Goal: Task Accomplishment & Management: Use online tool/utility

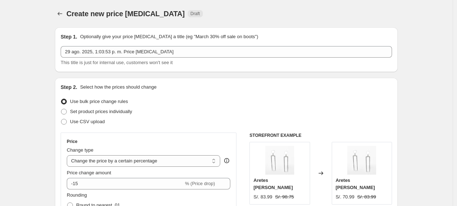
select select "percentage"
select select "collection"
select select "tag"
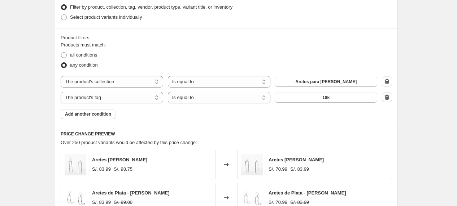
scroll to position [413, 0]
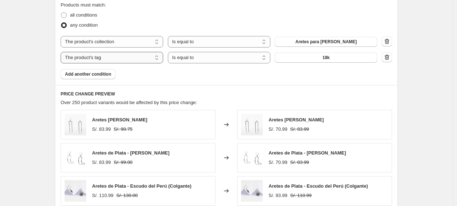
click at [116, 57] on select "The product The product's collection The product's tag The product's vendor The…" at bounding box center [112, 58] width 103 height 12
click at [389, 60] on icon "button" at bounding box center [386, 57] width 7 height 7
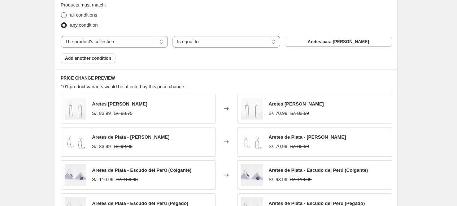
click at [75, 16] on span "all conditions" at bounding box center [83, 14] width 27 height 5
click at [61, 13] on input "all conditions" at bounding box center [61, 12] width 0 height 0
radio input "true"
click at [110, 56] on span "Add another condition" at bounding box center [88, 59] width 46 height 6
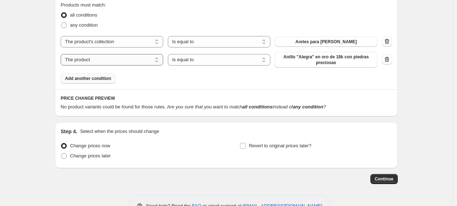
click at [129, 63] on select "The product The product's collection The product's tag The product's vendor The…" at bounding box center [112, 60] width 103 height 12
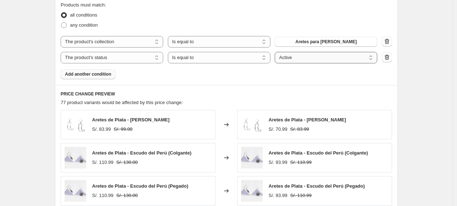
click at [327, 59] on select "Active Draft Archived" at bounding box center [326, 58] width 103 height 12
click at [235, 58] on select "Is equal to Is not equal to" at bounding box center [219, 58] width 103 height 12
click at [156, 60] on select "The product The product's collection The product's tag The product's vendor The…" at bounding box center [112, 58] width 103 height 12
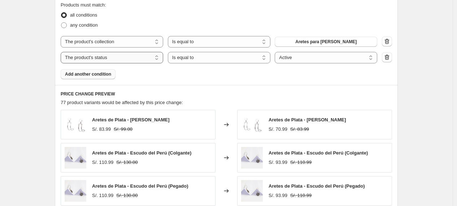
select select "tag"
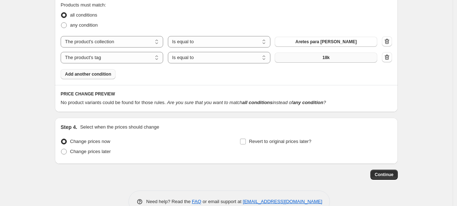
click at [308, 60] on button "18k" at bounding box center [326, 58] width 103 height 10
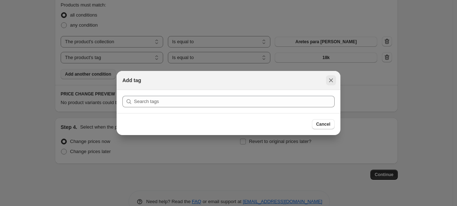
click at [331, 79] on icon "Close" at bounding box center [330, 80] width 7 height 7
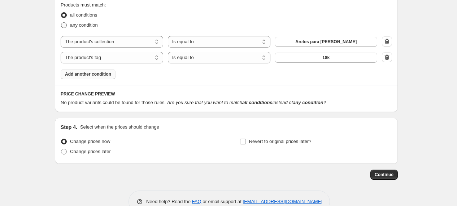
click at [76, 26] on span "any condition" at bounding box center [84, 24] width 28 height 5
click at [61, 23] on input "any condition" at bounding box center [61, 22] width 0 height 0
radio input "true"
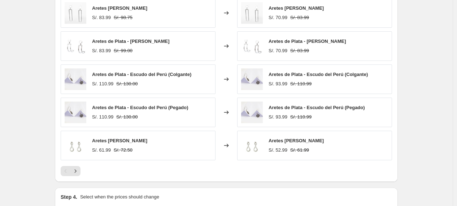
scroll to position [533, 0]
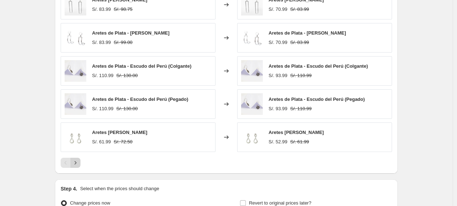
click at [78, 165] on icon "Next" at bounding box center [75, 163] width 7 height 7
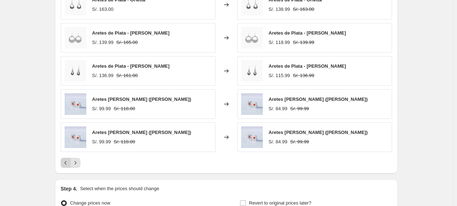
click at [69, 162] on icon "Previous" at bounding box center [65, 163] width 7 height 7
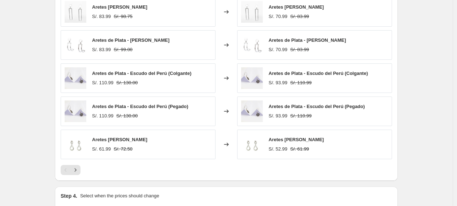
scroll to position [573, 0]
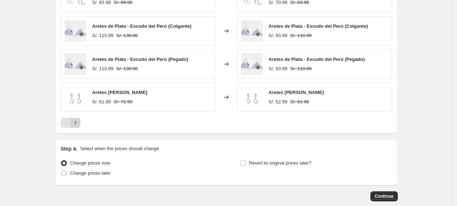
click at [77, 123] on icon "Next" at bounding box center [75, 122] width 7 height 7
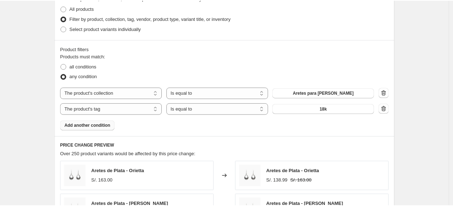
scroll to position [321, 0]
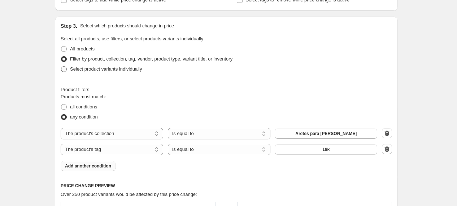
click at [111, 69] on span "Select product variants individually" at bounding box center [106, 68] width 72 height 5
click at [61, 67] on input "Select product variants individually" at bounding box center [61, 66] width 0 height 0
radio input "true"
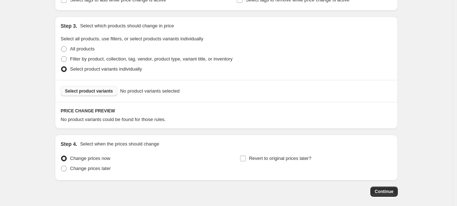
click at [105, 92] on span "Select product variants" at bounding box center [89, 91] width 48 height 6
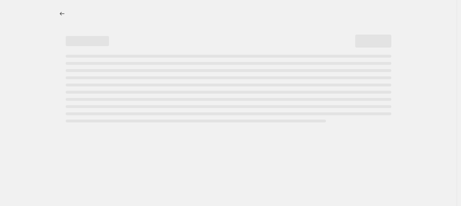
select select "percentage"
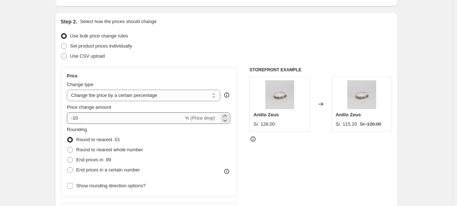
scroll to position [80, 0]
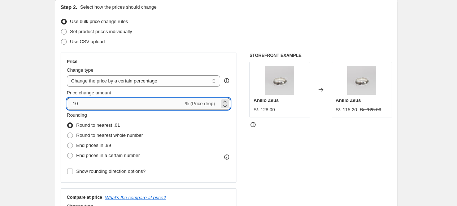
click at [109, 103] on input "-10" at bounding box center [125, 104] width 117 height 12
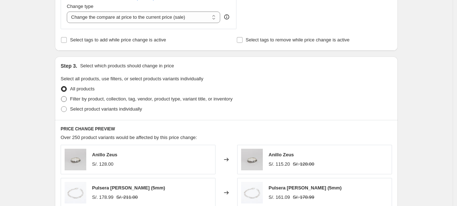
scroll to position [321, 0]
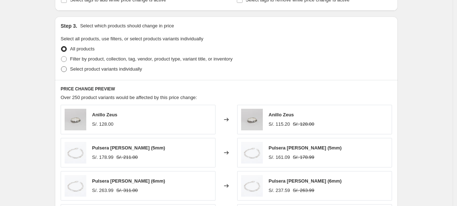
type input "-15"
click at [96, 69] on span "Select product variants individually" at bounding box center [106, 68] width 72 height 5
click at [61, 67] on input "Select product variants individually" at bounding box center [61, 66] width 0 height 0
radio input "true"
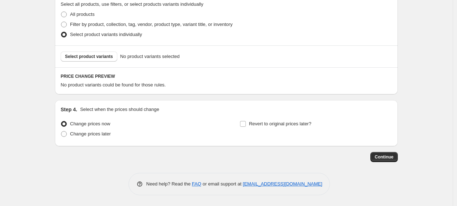
scroll to position [356, 0]
click at [88, 59] on span "Select product variants" at bounding box center [89, 57] width 48 height 6
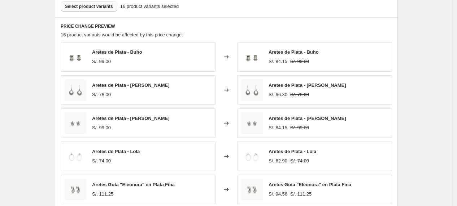
scroll to position [436, 0]
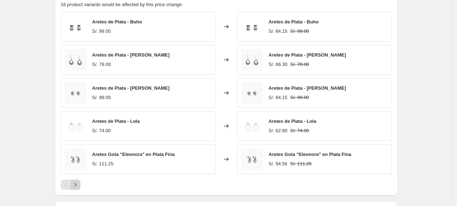
click at [80, 186] on button "Next" at bounding box center [75, 185] width 10 height 10
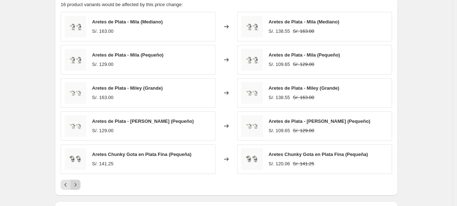
click at [79, 186] on icon "Next" at bounding box center [75, 185] width 7 height 7
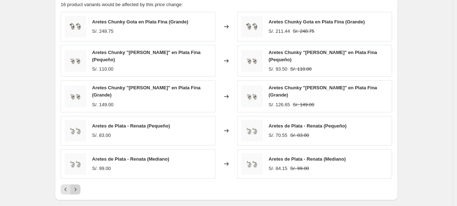
click at [79, 186] on icon "Next" at bounding box center [75, 189] width 7 height 7
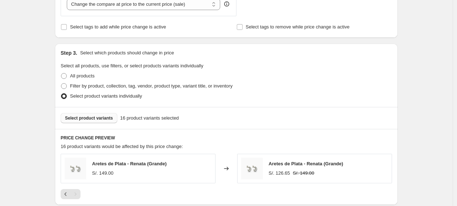
scroll to position [284, 0]
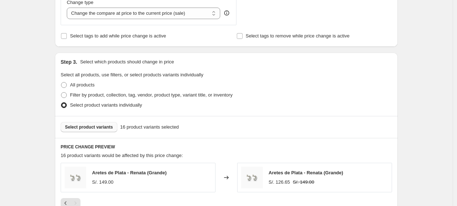
click at [92, 128] on span "Select product variants" at bounding box center [89, 128] width 48 height 6
click at [92, 127] on span "Select product variants" at bounding box center [89, 128] width 48 height 6
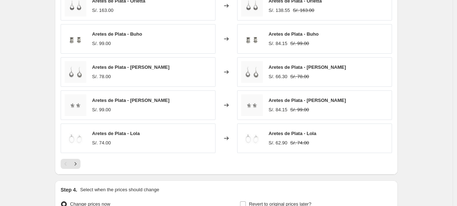
scroll to position [445, 0]
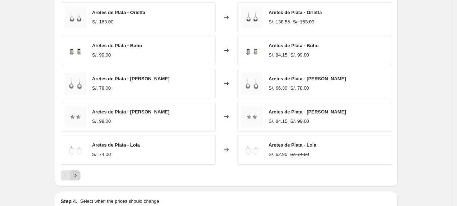
click at [77, 175] on icon "Next" at bounding box center [75, 175] width 7 height 7
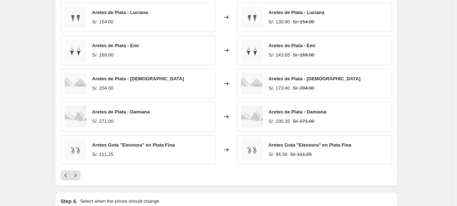
scroll to position [525, 0]
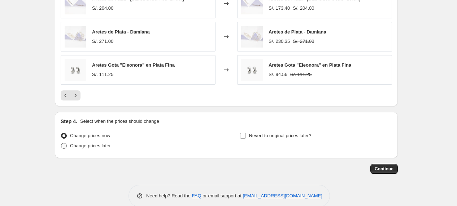
click at [92, 145] on span "Change prices later" at bounding box center [90, 145] width 41 height 5
click at [61, 144] on input "Change prices later" at bounding box center [61, 143] width 0 height 0
radio input "true"
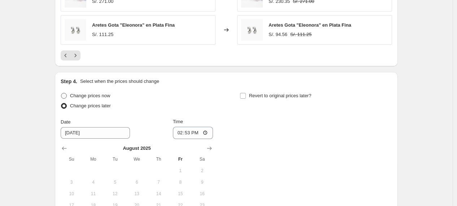
click at [93, 96] on span "Change prices now" at bounding box center [90, 95] width 40 height 5
click at [61, 93] on input "Change prices now" at bounding box center [61, 93] width 0 height 0
radio input "true"
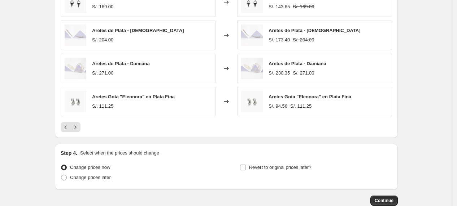
scroll to position [498, 0]
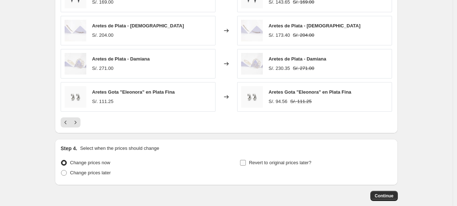
click at [251, 166] on span "Revert to original prices later?" at bounding box center [280, 162] width 62 height 5
click at [246, 166] on input "Revert to original prices later?" at bounding box center [243, 163] width 6 height 6
checkbox input "true"
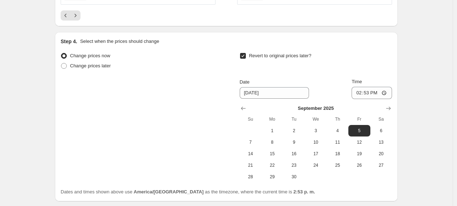
scroll to position [618, 0]
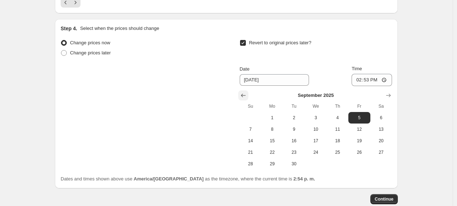
click at [248, 93] on button "Show previous month, August 2025" at bounding box center [243, 96] width 10 height 10
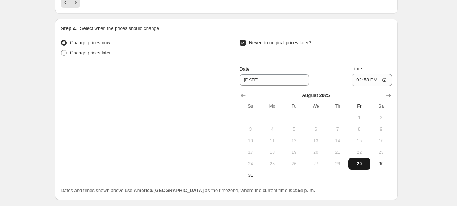
click at [360, 163] on span "29" at bounding box center [359, 164] width 16 height 6
type input "[DATE]"
click at [373, 80] on input "14:53" at bounding box center [372, 80] width 40 height 12
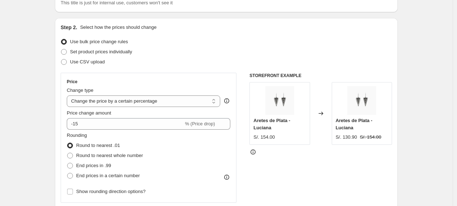
scroll to position [0, 0]
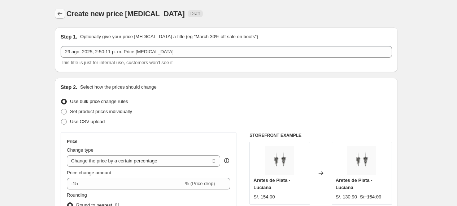
click at [64, 13] on icon "Price change jobs" at bounding box center [59, 13] width 7 height 7
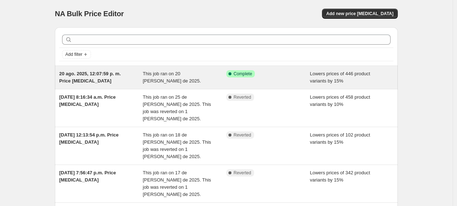
click at [191, 77] on span "This job ran on 20 [PERSON_NAME] de 2025." at bounding box center [172, 77] width 58 height 13
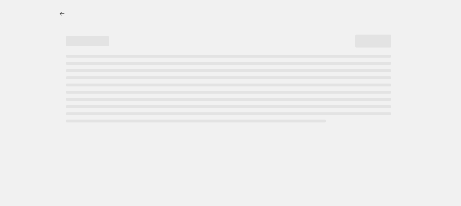
select select "percentage"
select select "collection"
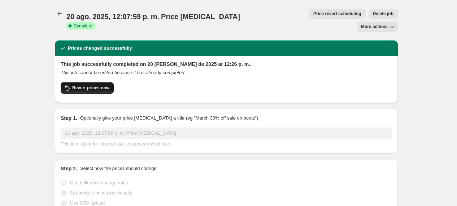
click at [104, 85] on span "Revert prices now" at bounding box center [90, 88] width 37 height 6
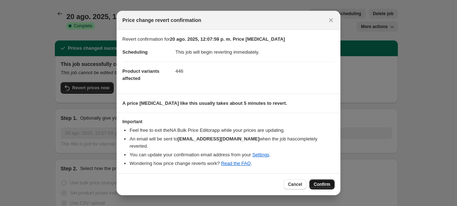
click at [327, 183] on span "Confirm" at bounding box center [322, 185] width 17 height 6
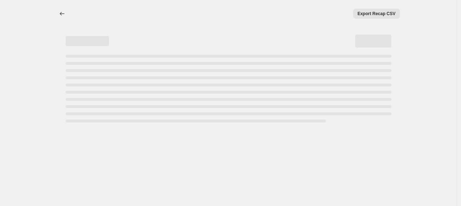
select select "percentage"
select select "collection"
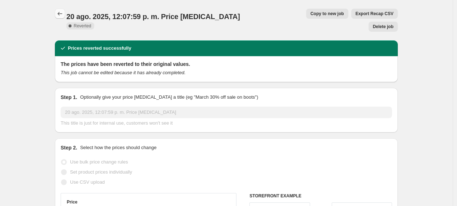
click at [62, 12] on icon "Price change jobs" at bounding box center [59, 13] width 7 height 7
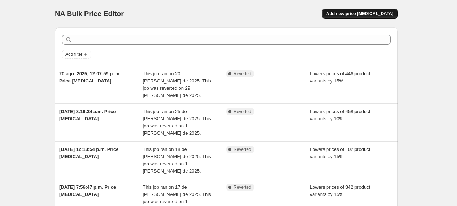
click at [370, 14] on span "Add new price [MEDICAL_DATA]" at bounding box center [359, 14] width 67 height 6
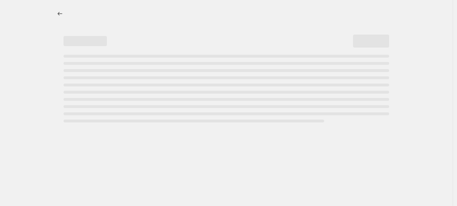
select select "percentage"
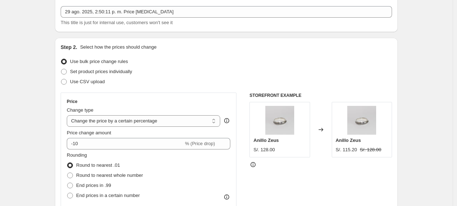
scroll to position [80, 0]
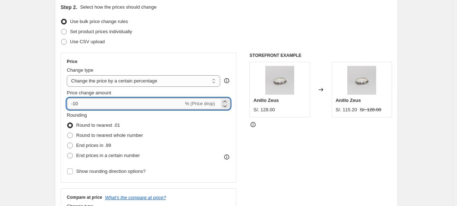
click at [106, 102] on input "-10" at bounding box center [125, 104] width 117 height 12
type input "-15"
click at [117, 30] on span "Set product prices individually" at bounding box center [101, 31] width 62 height 5
click at [61, 29] on input "Set product prices individually" at bounding box center [61, 29] width 0 height 0
radio input "true"
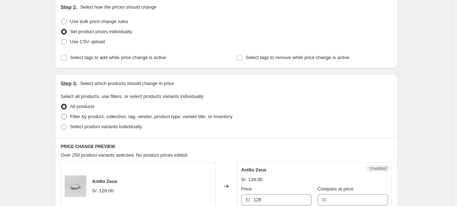
click at [164, 118] on span "Filter by product, collection, tag, vendor, product type, variant title, or inv…" at bounding box center [151, 116] width 162 height 5
click at [61, 114] on input "Filter by product, collection, tag, vendor, product type, variant title, or inv…" at bounding box center [61, 114] width 0 height 0
radio input "true"
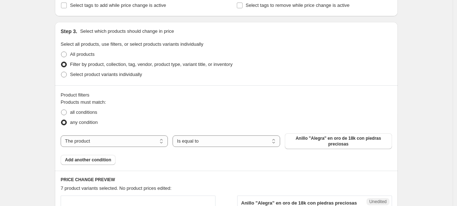
scroll to position [0, 0]
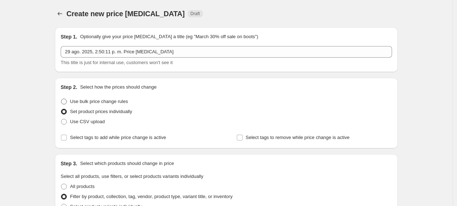
click at [102, 101] on span "Use bulk price change rules" at bounding box center [99, 101] width 58 height 5
click at [61, 99] on input "Use bulk price change rules" at bounding box center [61, 99] width 0 height 0
radio input "true"
select select "percentage"
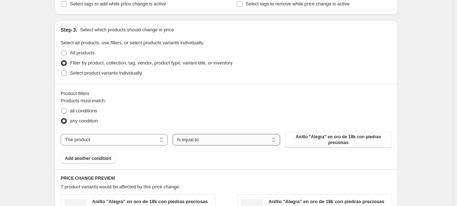
scroll to position [321, 0]
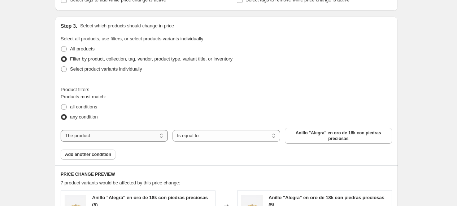
click at [151, 135] on select "The product The product's collection The product's tag The product's vendor The…" at bounding box center [114, 136] width 107 height 12
select select "collection"
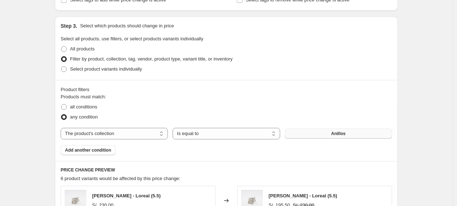
click at [316, 137] on button "Anillos" at bounding box center [338, 134] width 107 height 10
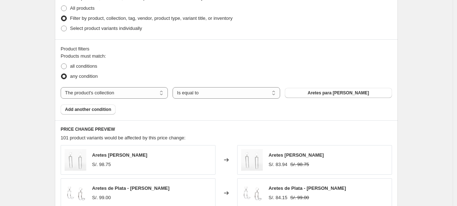
scroll to position [361, 0]
click at [108, 112] on span "Add another condition" at bounding box center [88, 110] width 46 height 6
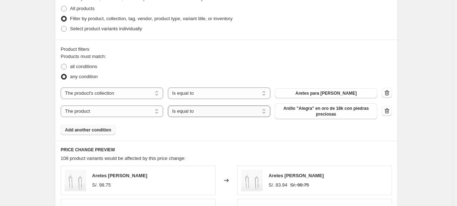
click at [265, 112] on select "Is equal to Is not equal to" at bounding box center [219, 112] width 103 height 12
click at [140, 112] on select "The product The product's collection The product's tag The product's vendor The…" at bounding box center [112, 112] width 103 height 12
select select "product_status"
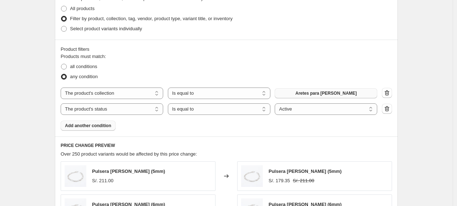
click at [320, 93] on span "Aretes para [PERSON_NAME]" at bounding box center [325, 94] width 61 height 6
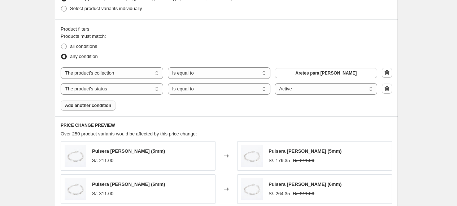
scroll to position [401, 0]
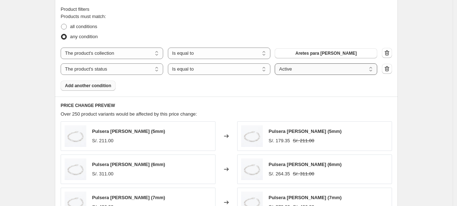
click at [318, 70] on select "Active Draft Archived" at bounding box center [326, 70] width 103 height 12
click at [136, 72] on select "The product The product's collection The product's tag The product's vendor The…" at bounding box center [112, 70] width 103 height 12
click at [388, 68] on icon "button" at bounding box center [386, 68] width 7 height 7
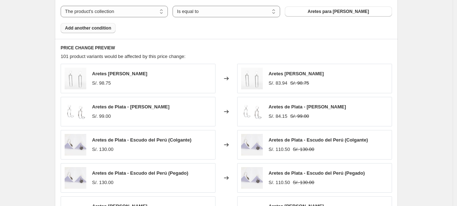
scroll to position [521, 0]
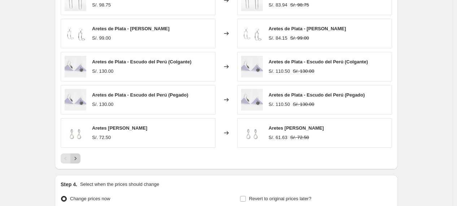
click at [76, 160] on icon "Next" at bounding box center [75, 158] width 7 height 7
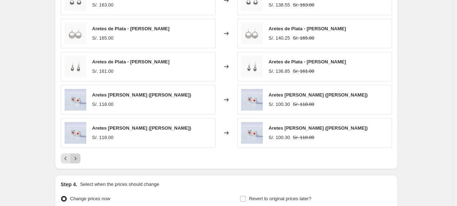
click at [76, 160] on icon "Next" at bounding box center [75, 158] width 7 height 7
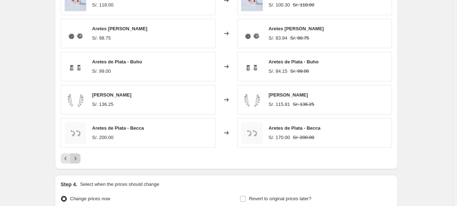
click at [76, 160] on icon "Next" at bounding box center [75, 158] width 7 height 7
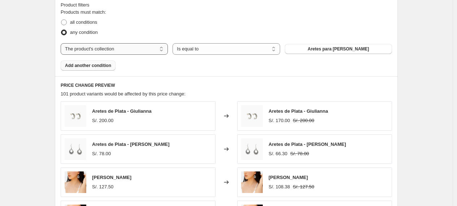
scroll to position [396, 0]
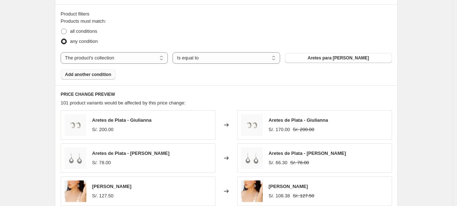
click at [104, 79] on button "Add another condition" at bounding box center [88, 75] width 55 height 10
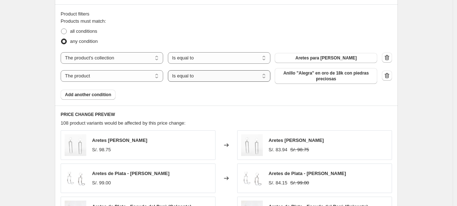
click at [197, 79] on select "Is equal to Is not equal to" at bounding box center [219, 76] width 103 height 12
click at [129, 78] on select "The product The product's collection The product's tag The product's vendor The…" at bounding box center [112, 76] width 103 height 12
click at [309, 76] on span "Anillo "Alegra" en oro de 18k con piedras preciosas" at bounding box center [326, 76] width 94 height 12
click at [114, 81] on select "The product The product's collection The product's tag The product's vendor The…" at bounding box center [112, 76] width 103 height 12
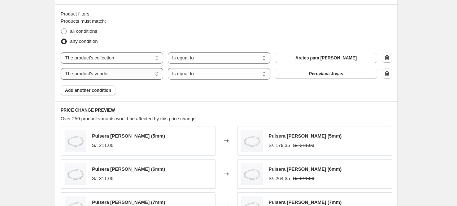
click at [156, 73] on select "The product The product's collection The product's tag The product's vendor The…" at bounding box center [112, 74] width 103 height 12
select select "title"
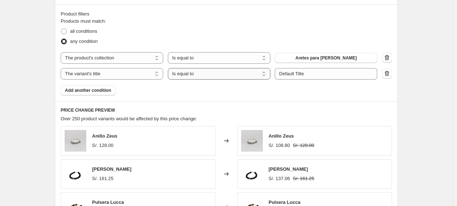
click at [249, 70] on select "Is equal to Is not equal to Contains" at bounding box center [219, 74] width 103 height 12
select select "contains"
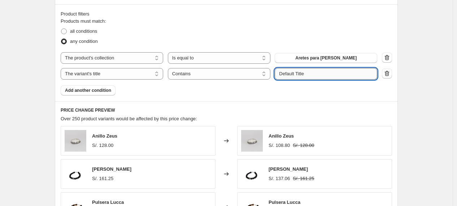
click at [301, 73] on input "Default Title" at bounding box center [326, 74] width 103 height 12
drag, startPoint x: 312, startPoint y: 73, endPoint x: 266, endPoint y: 76, distance: 45.6
click at [266, 76] on div "The product The product's collection The product's tag The product's vendor The…" at bounding box center [219, 74] width 317 height 12
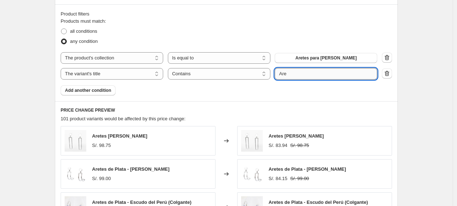
click at [298, 73] on input "Are" at bounding box center [326, 74] width 103 height 12
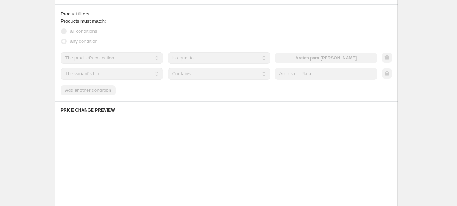
click at [401, 90] on div "Create new price [MEDICAL_DATA]. This page is ready Create new price [MEDICAL_D…" at bounding box center [226, 13] width 360 height 819
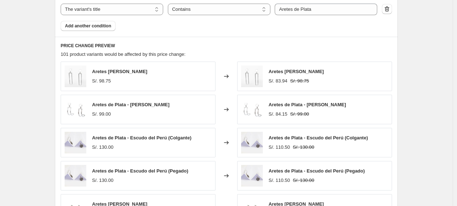
scroll to position [437, 0]
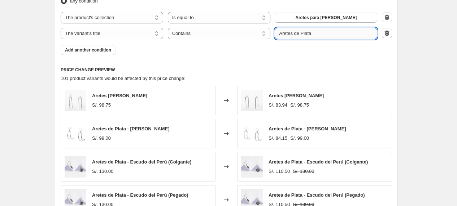
click at [326, 34] on input "Aretes de Plata" at bounding box center [326, 34] width 103 height 12
click at [381, 61] on div "Product filters Products must match: all conditions any condition The product T…" at bounding box center [226, 12] width 343 height 97
click at [280, 34] on input "Aretes de Plata -" at bounding box center [326, 34] width 103 height 12
click at [325, 34] on input ""Aretes de Plata -" at bounding box center [326, 34] width 103 height 12
type input ""Aretes de Plata -""
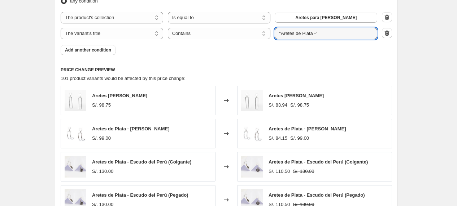
click at [336, 51] on div "Products must match: all conditions any condition The product The product's col…" at bounding box center [226, 16] width 331 height 78
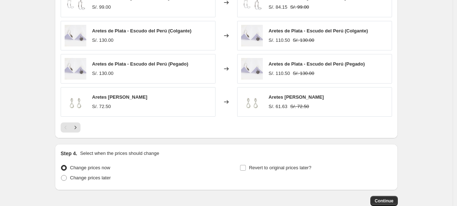
scroll to position [533, 0]
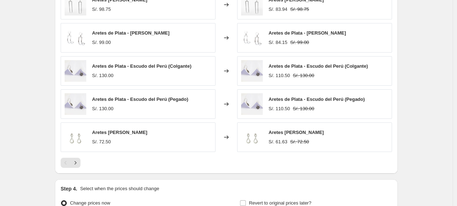
click at [113, 134] on span "Aretes [PERSON_NAME]" at bounding box center [119, 132] width 55 height 5
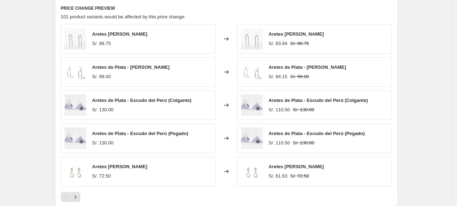
scroll to position [413, 0]
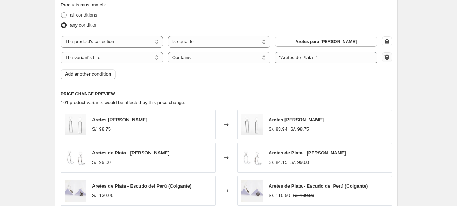
click at [386, 56] on icon "button" at bounding box center [386, 57] width 7 height 7
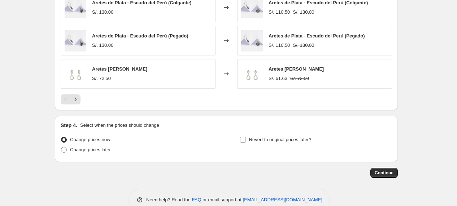
scroll to position [597, 0]
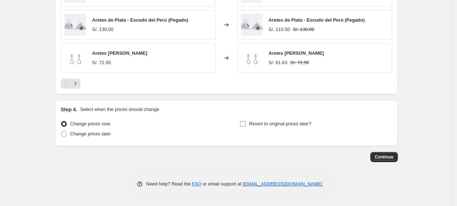
click at [261, 125] on span "Revert to original prices later?" at bounding box center [280, 123] width 62 height 5
click at [246, 125] on input "Revert to original prices later?" at bounding box center [243, 124] width 6 height 6
checkbox input "true"
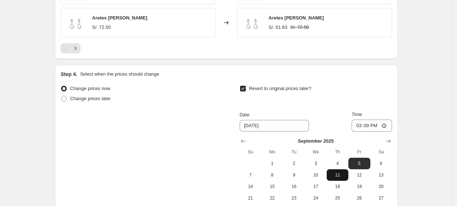
scroll to position [677, 0]
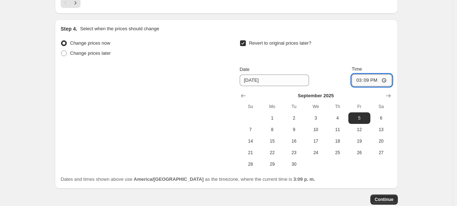
click at [376, 80] on input "15:09" at bounding box center [372, 80] width 40 height 12
click at [373, 83] on input "15:09" at bounding box center [372, 80] width 40 height 12
click at [369, 82] on input "15:09" at bounding box center [372, 80] width 40 height 12
click at [386, 78] on input "15:09" at bounding box center [372, 80] width 40 height 12
click at [387, 83] on input "15:09" at bounding box center [372, 80] width 40 height 12
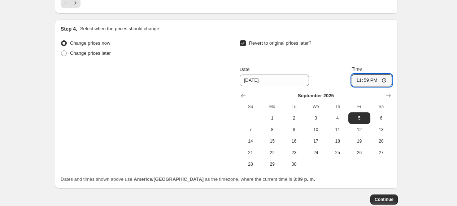
type input "23:59"
click at [362, 118] on span "5" at bounding box center [359, 119] width 16 height 6
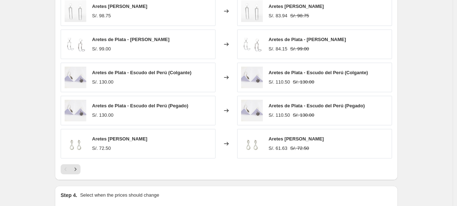
scroll to position [720, 0]
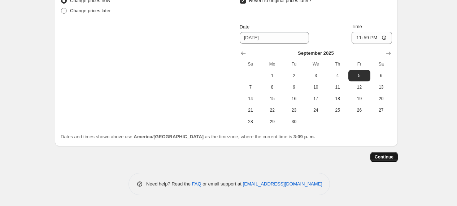
click at [387, 160] on span "Continue" at bounding box center [384, 157] width 19 height 6
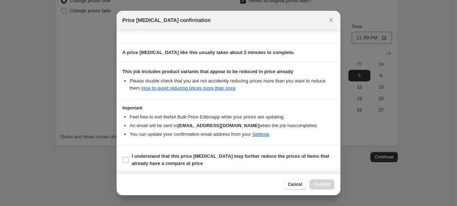
scroll to position [105, 0]
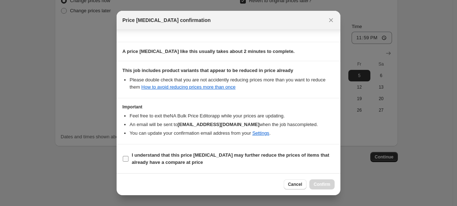
click at [186, 154] on b "I understand that this price [MEDICAL_DATA] may further reduce the prices of it…" at bounding box center [230, 159] width 197 height 13
click at [129, 156] on input "I understand that this price [MEDICAL_DATA] may further reduce the prices of it…" at bounding box center [126, 159] width 6 height 6
checkbox input "true"
click at [324, 183] on span "Confirm" at bounding box center [322, 185] width 17 height 6
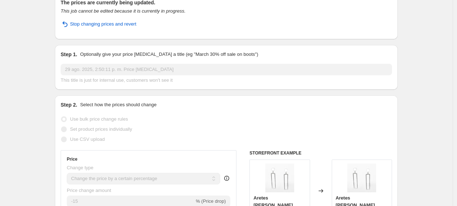
scroll to position [80, 0]
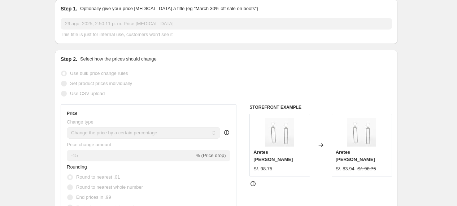
select select "percentage"
select select "collection"
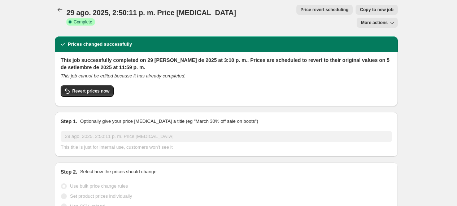
scroll to position [0, 0]
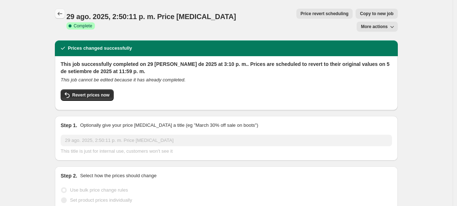
click at [60, 12] on icon "Price change jobs" at bounding box center [59, 13] width 7 height 7
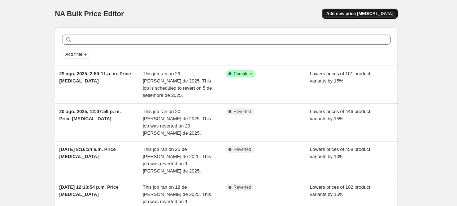
click at [353, 14] on span "Add new price [MEDICAL_DATA]" at bounding box center [359, 14] width 67 height 6
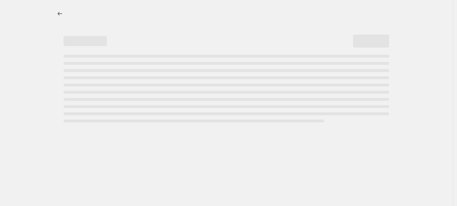
select select "percentage"
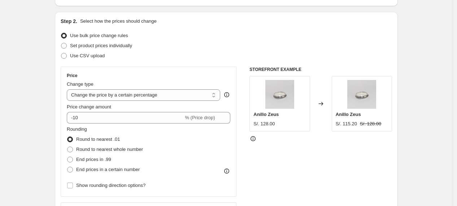
scroll to position [80, 0]
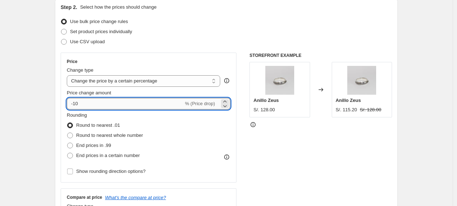
click at [111, 104] on input "-10" at bounding box center [125, 104] width 117 height 12
type input "-15"
click at [90, 144] on span "End prices in .99" at bounding box center [93, 145] width 35 height 5
click at [68, 143] on input "End prices in .99" at bounding box center [67, 143] width 0 height 0
radio input "true"
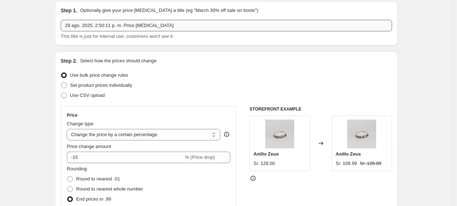
scroll to position [0, 0]
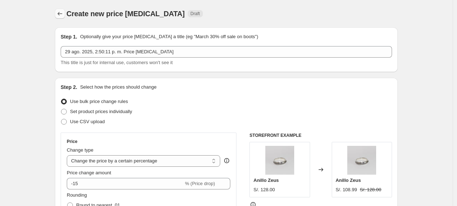
click at [63, 17] on icon "Price change jobs" at bounding box center [59, 13] width 7 height 7
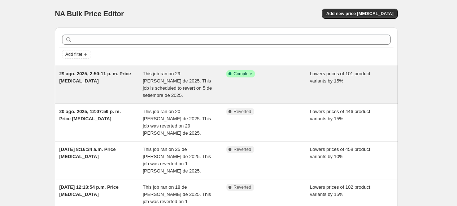
click at [114, 79] on div "29 ago. 2025, 2:50:11 p. m. Price [MEDICAL_DATA]" at bounding box center [101, 84] width 84 height 29
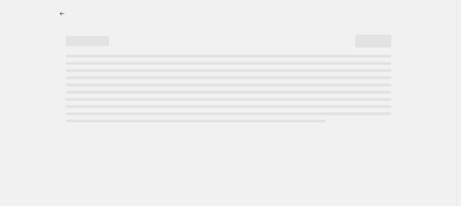
select select "percentage"
select select "collection"
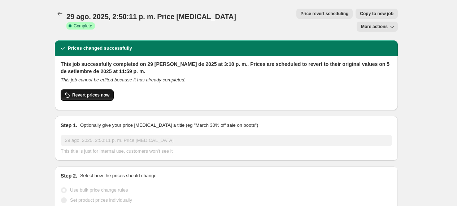
click at [91, 90] on button "Revert prices now" at bounding box center [87, 96] width 53 height 12
checkbox input "false"
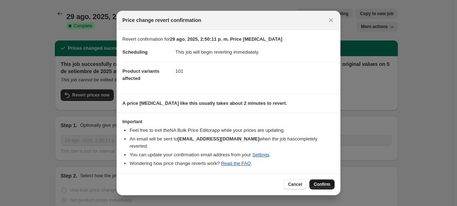
click at [322, 182] on span "Confirm" at bounding box center [322, 185] width 17 height 6
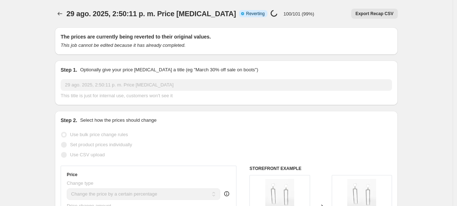
select select "percentage"
select select "collection"
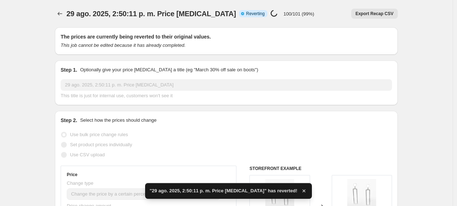
checkbox input "true"
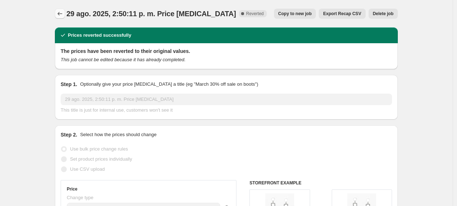
click at [62, 14] on icon "Price change jobs" at bounding box center [59, 13] width 7 height 7
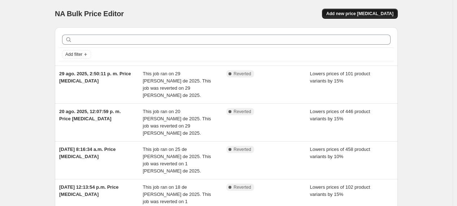
click at [368, 13] on span "Add new price [MEDICAL_DATA]" at bounding box center [359, 14] width 67 height 6
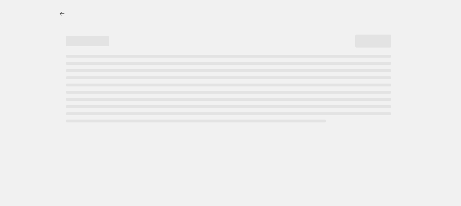
select select "percentage"
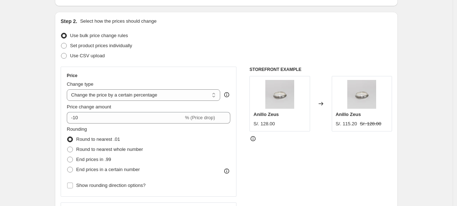
scroll to position [80, 0]
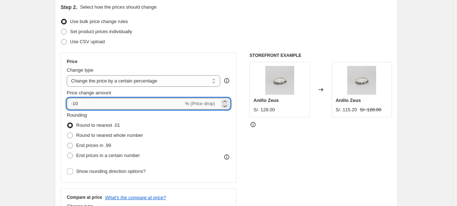
click at [103, 101] on input "-10" at bounding box center [125, 104] width 117 height 12
type input "-15"
click at [96, 143] on span "End prices in .99" at bounding box center [93, 145] width 35 height 5
click at [68, 143] on input "End prices in .99" at bounding box center [67, 143] width 0 height 0
radio input "true"
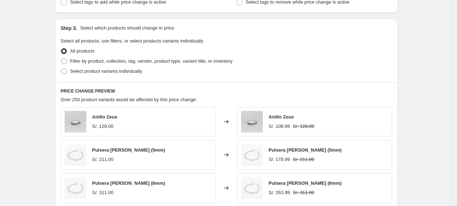
scroll to position [321, 0]
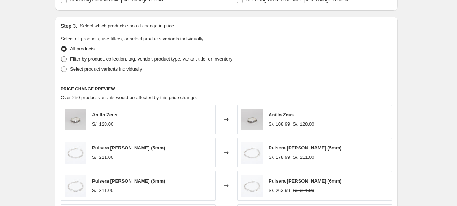
click at [84, 56] on span "Filter by product, collection, tag, vendor, product type, variant title, or inv…" at bounding box center [151, 59] width 162 height 7
click at [61, 56] on input "Filter by product, collection, tag, vendor, product type, variant title, or inv…" at bounding box center [61, 56] width 0 height 0
radio input "true"
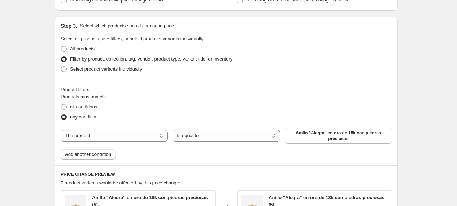
scroll to position [361, 0]
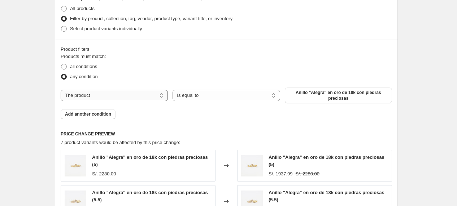
click at [154, 94] on select "The product The product's collection The product's tag The product's vendor The…" at bounding box center [114, 96] width 107 height 12
select select "collection"
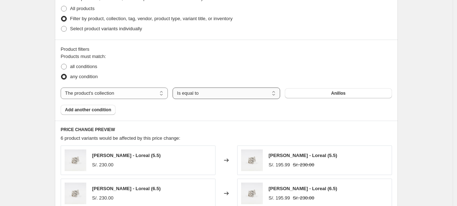
click at [208, 93] on select "Is equal to Is not equal to" at bounding box center [226, 94] width 107 height 12
click at [307, 85] on div "Products must match: all conditions any condition The product The product's col…" at bounding box center [226, 84] width 331 height 62
click at [315, 91] on button "Anillos" at bounding box center [338, 93] width 107 height 10
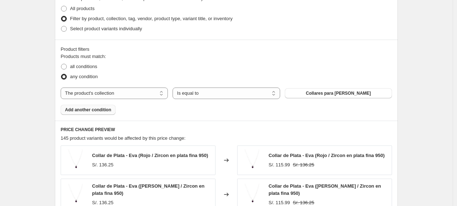
click at [99, 111] on span "Add another condition" at bounding box center [88, 110] width 46 height 6
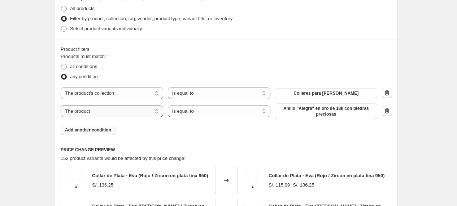
click at [130, 113] on select "The product The product's collection The product's tag The product's vendor The…" at bounding box center [112, 112] width 103 height 12
select select "collection"
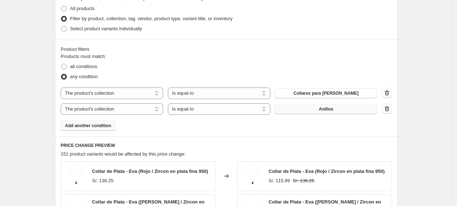
click at [335, 110] on button "Anillos" at bounding box center [326, 109] width 103 height 10
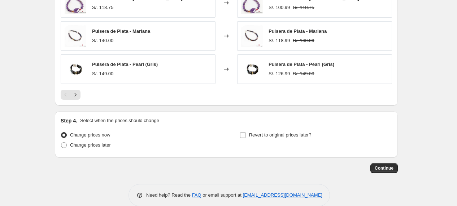
scroll to position [601, 0]
click at [284, 136] on span "Revert to original prices later?" at bounding box center [280, 134] width 62 height 5
click at [246, 136] on input "Revert to original prices later?" at bounding box center [243, 135] width 6 height 6
checkbox input "true"
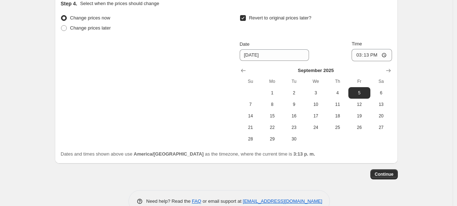
scroll to position [722, 0]
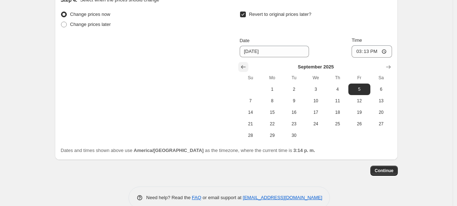
click at [245, 66] on icon "Show previous month, August 2025" at bounding box center [243, 67] width 7 height 7
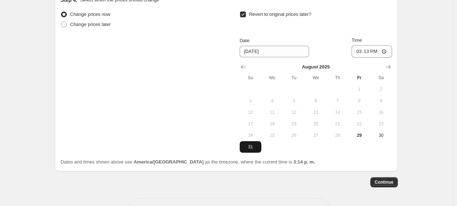
click at [250, 146] on span "31" at bounding box center [251, 147] width 16 height 6
type input "[DATE]"
click at [372, 53] on input "15:13" at bounding box center [372, 51] width 40 height 12
type input "23:59"
drag, startPoint x: 427, startPoint y: 77, endPoint x: 426, endPoint y: 81, distance: 4.4
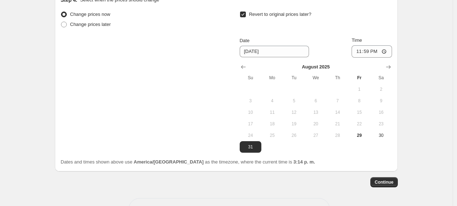
click at [387, 182] on span "Continue" at bounding box center [384, 183] width 19 height 6
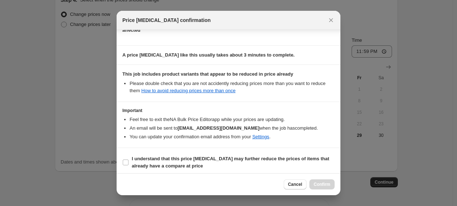
scroll to position [105, 0]
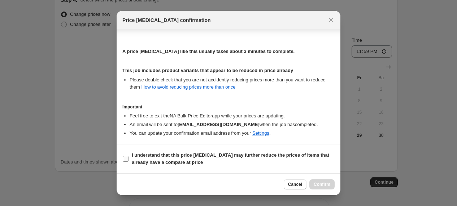
click at [124, 158] on input "I understand that this price [MEDICAL_DATA] may further reduce the prices of it…" at bounding box center [126, 159] width 6 height 6
checkbox input "true"
click at [323, 186] on span "Confirm" at bounding box center [322, 185] width 17 height 6
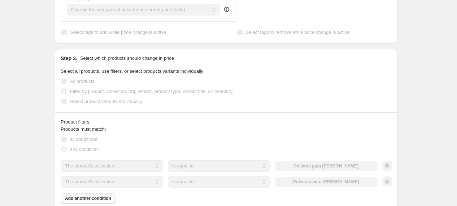
scroll to position [339, 0]
select select "percentage"
select select "collection"
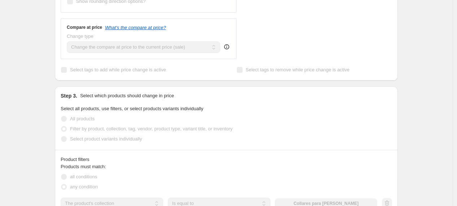
scroll to position [0, 0]
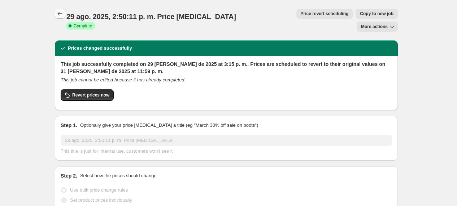
click at [61, 15] on icon "Price change jobs" at bounding box center [59, 13] width 7 height 7
